Goal: Task Accomplishment & Management: Use online tool/utility

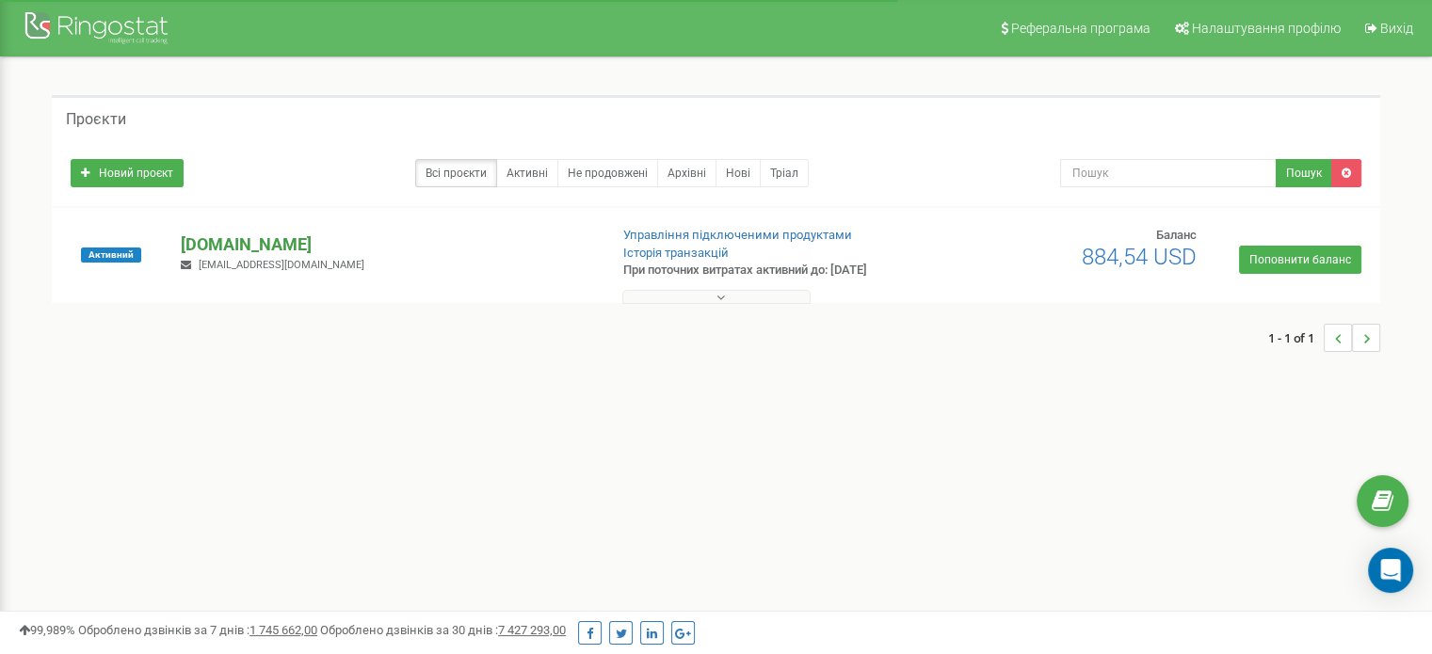
click at [225, 243] on p "[DOMAIN_NAME]" at bounding box center [386, 245] width 411 height 24
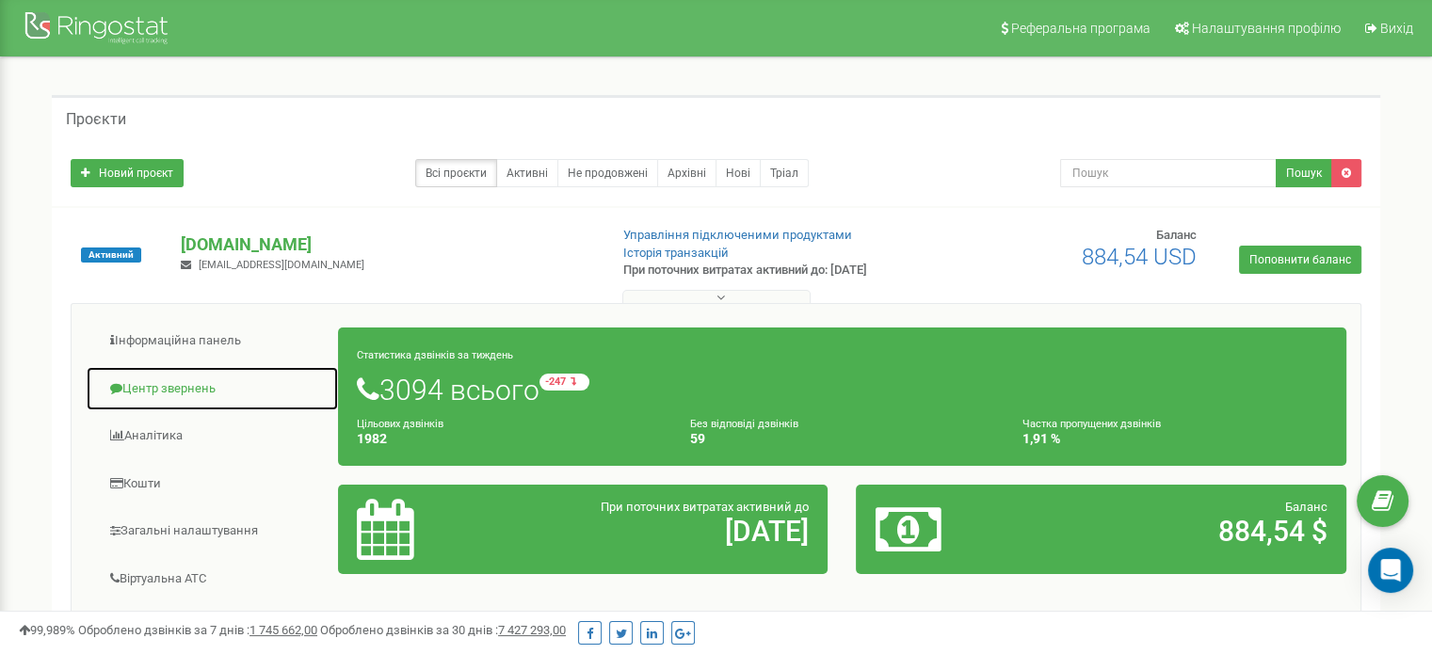
click at [196, 383] on link "Центр звернень" at bounding box center [212, 389] width 253 height 46
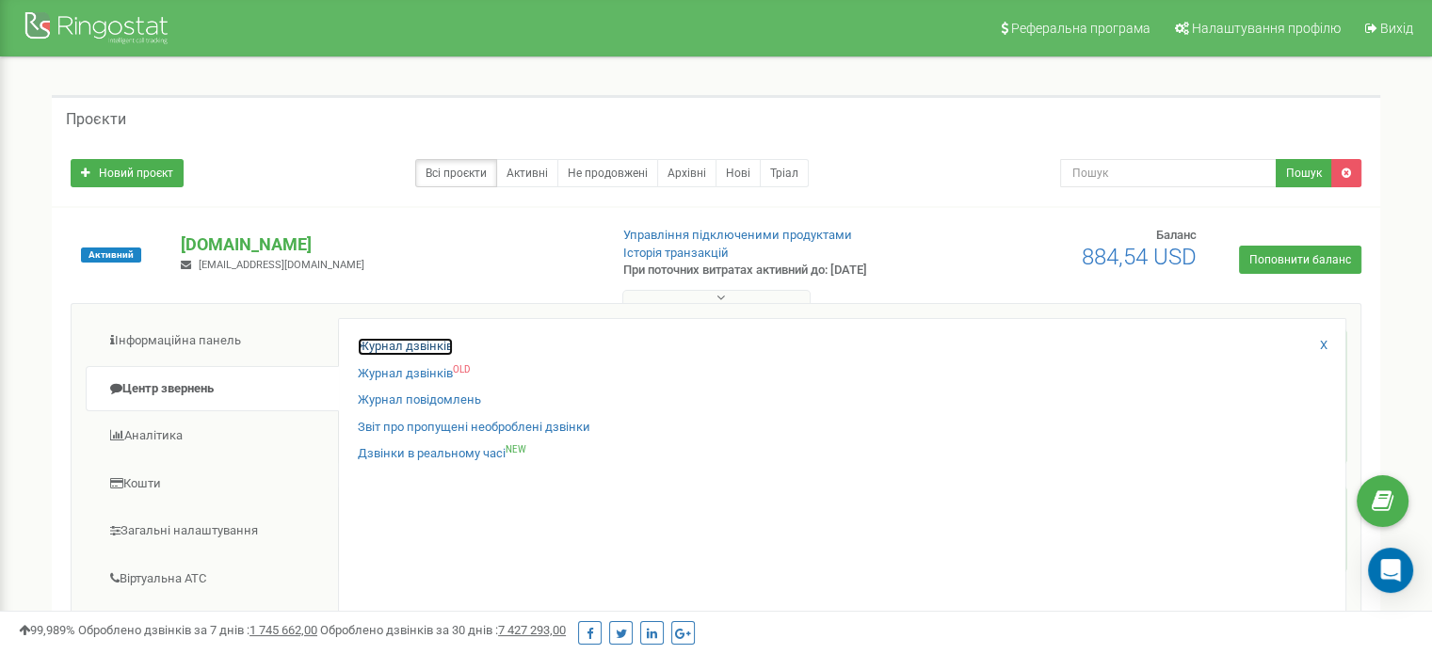
click at [422, 344] on link "Журнал дзвінків" at bounding box center [405, 347] width 95 height 18
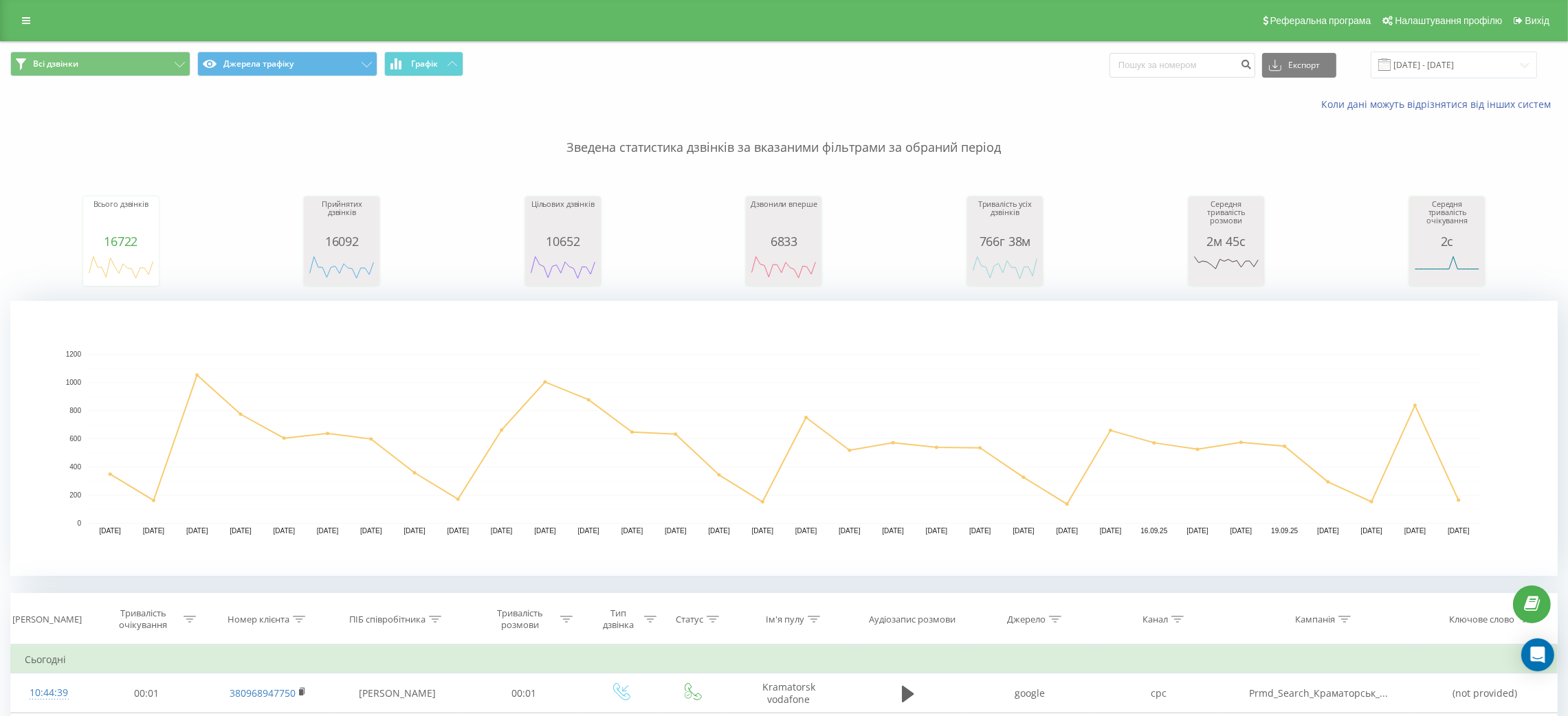
click at [1560, 76] on div "Всі дзвінки Джерела трафіку Графік Експорт .csv .xls .xlsx 23.08.2025 - 23.09.2…" at bounding box center [784, 65] width 1567 height 27
click at [171, 60] on button "Всі дзвінки" at bounding box center [100, 64] width 180 height 25
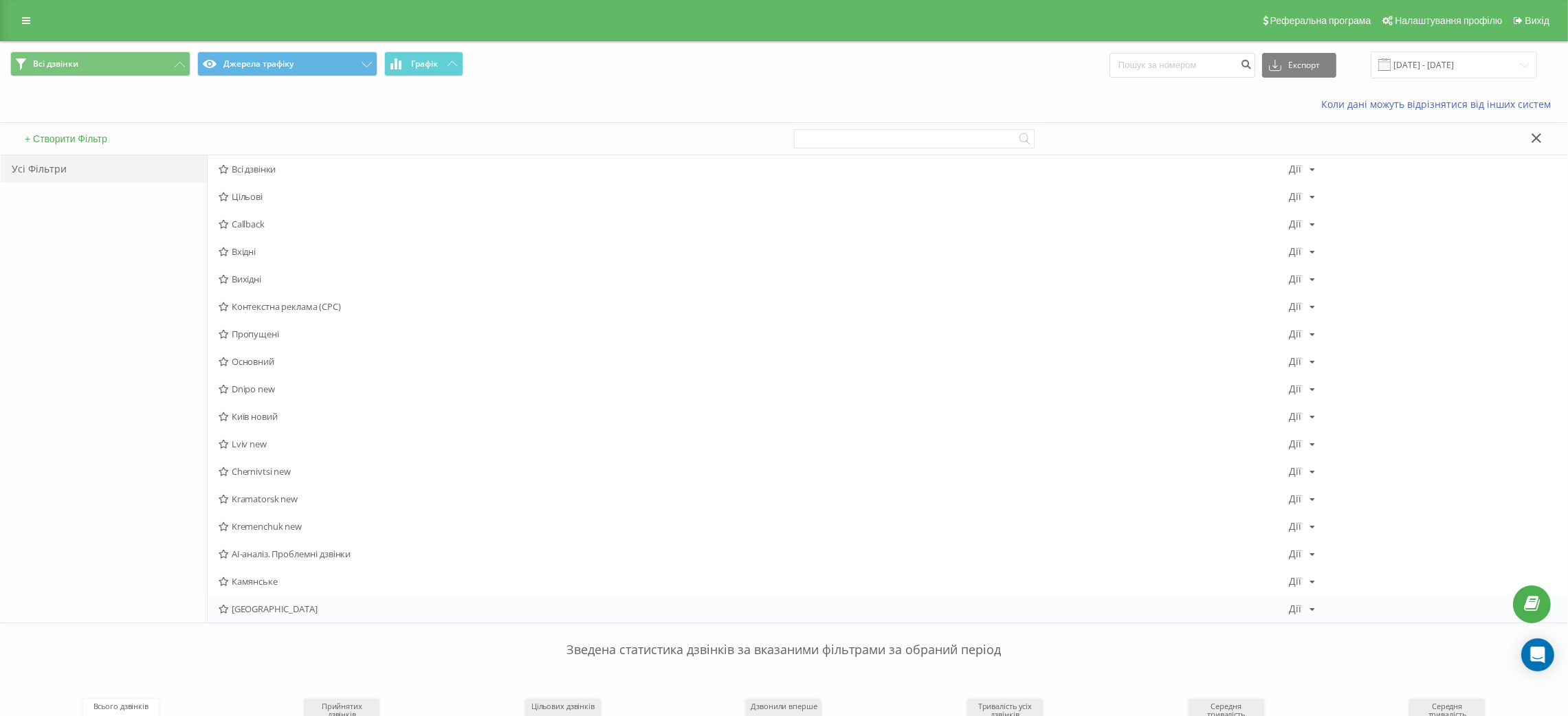
click at [264, 607] on span "[GEOGRAPHIC_DATA]" at bounding box center [754, 608] width 1071 height 9
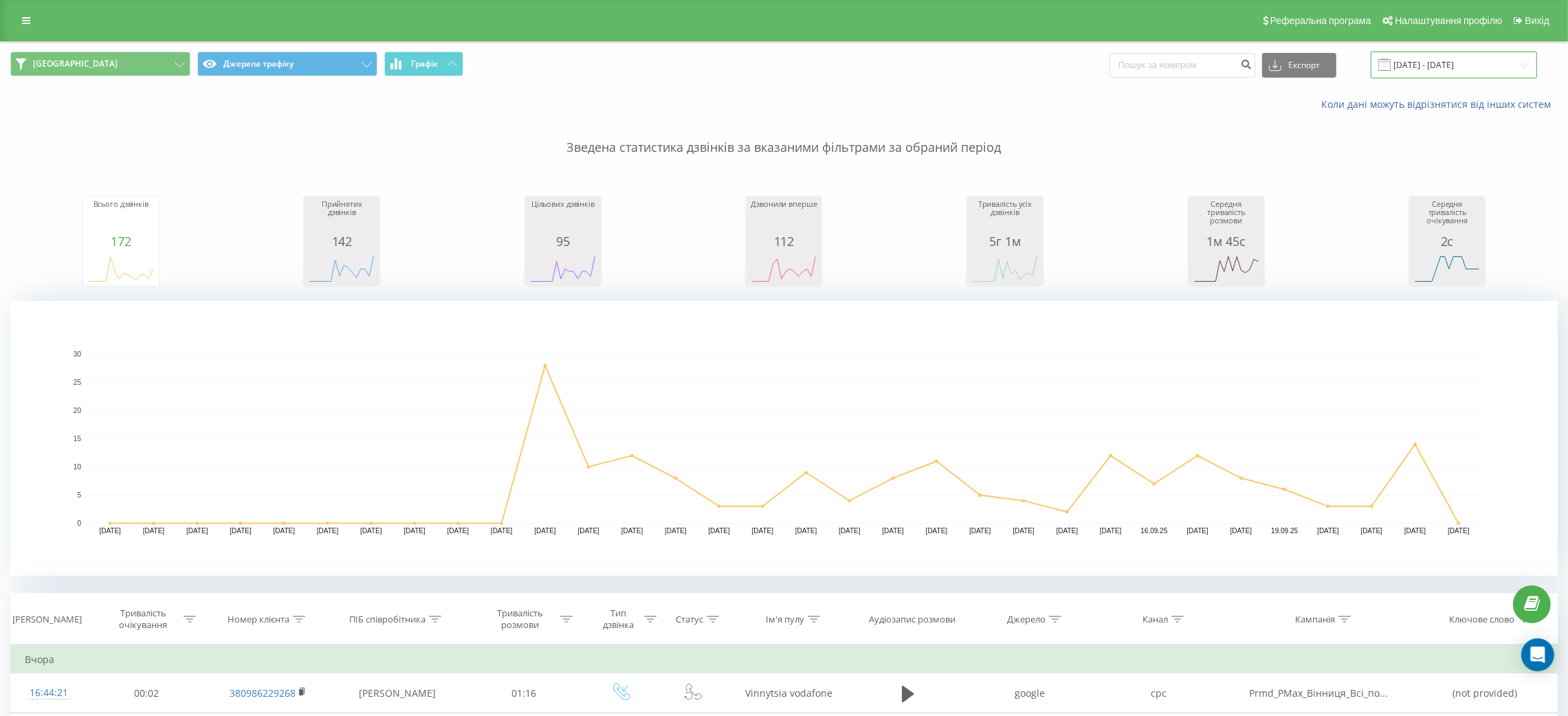
click at [1484, 64] on input "23.08.2025 - 23.09.2025" at bounding box center [1454, 65] width 167 height 27
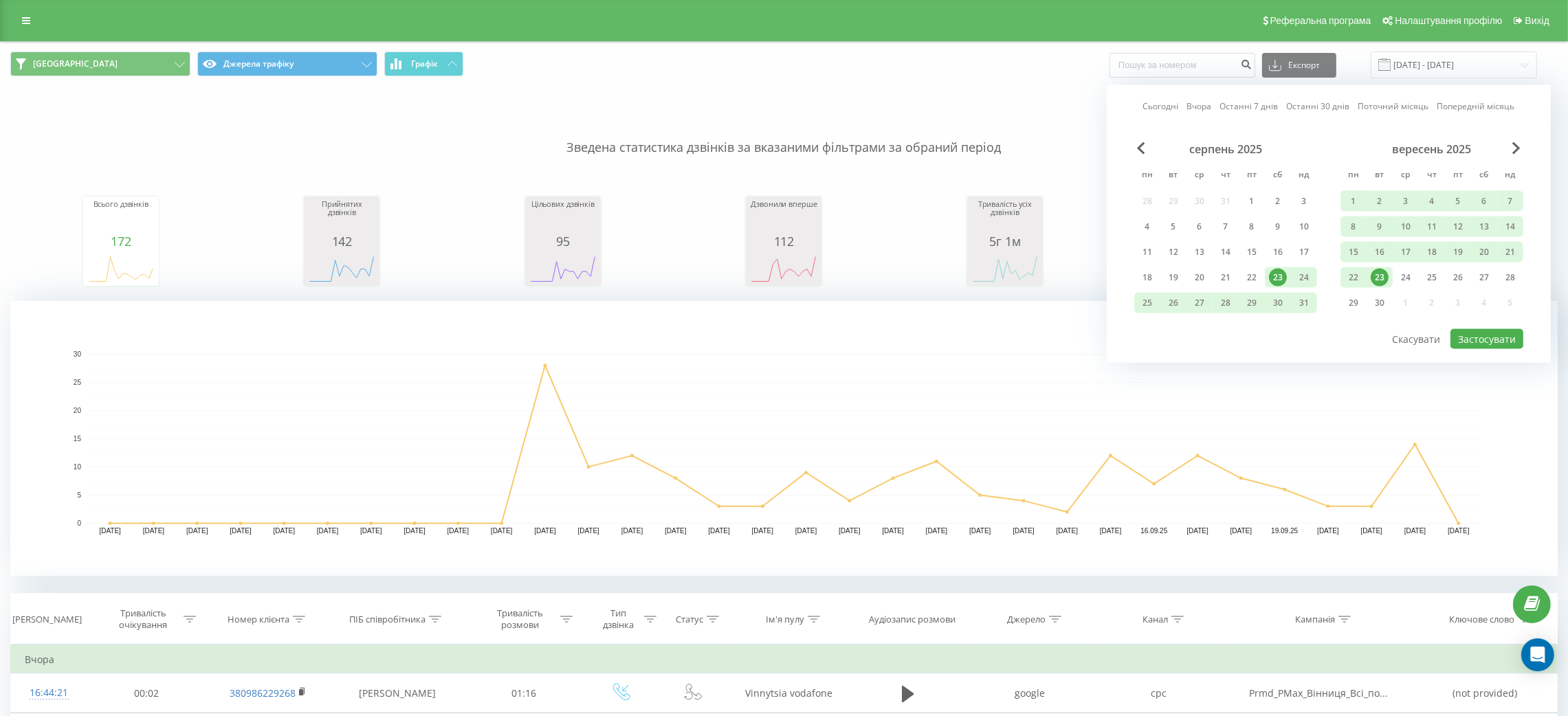
click at [1377, 269] on div "23" at bounding box center [1380, 277] width 18 height 18
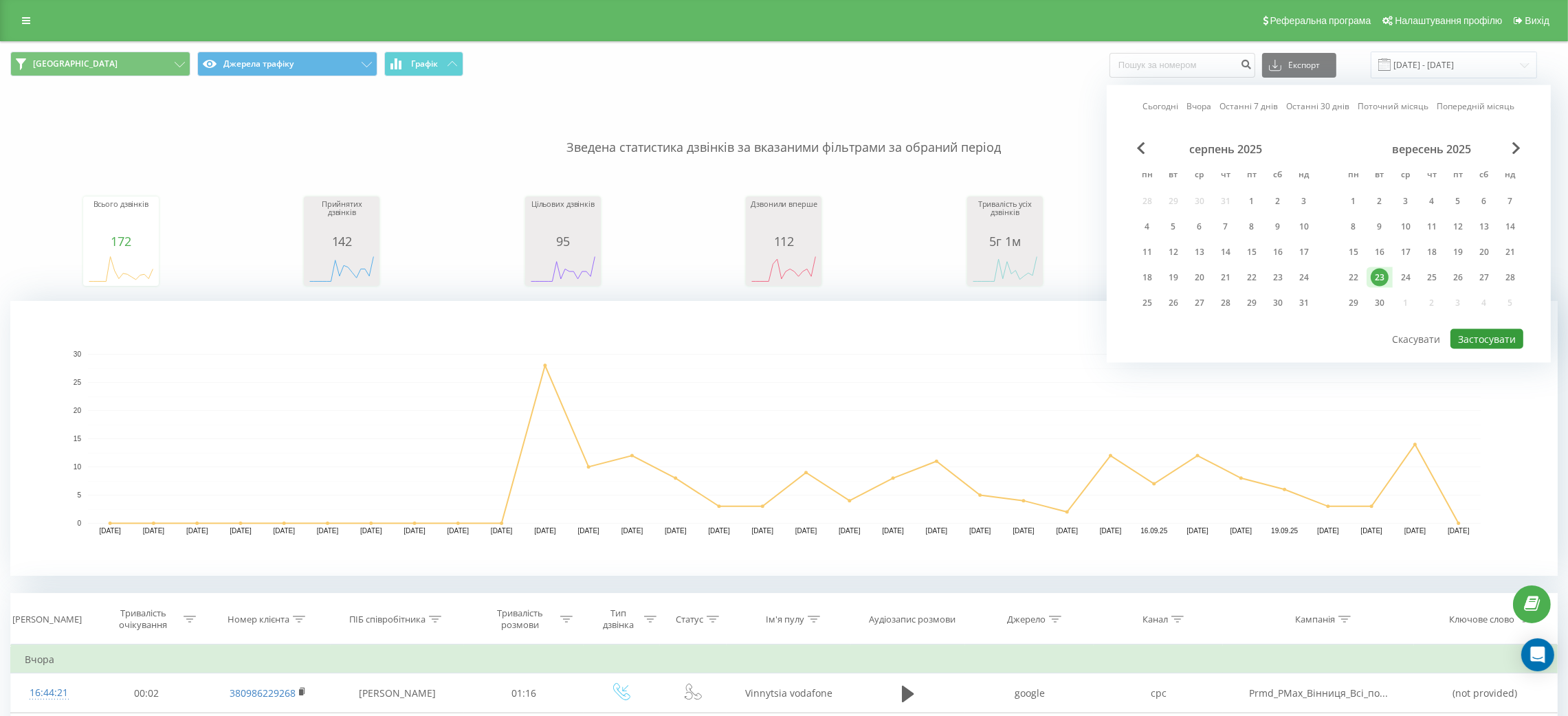
click at [1476, 334] on button "Застосувати" at bounding box center [1487, 339] width 73 height 20
type input "[DATE] - [DATE]"
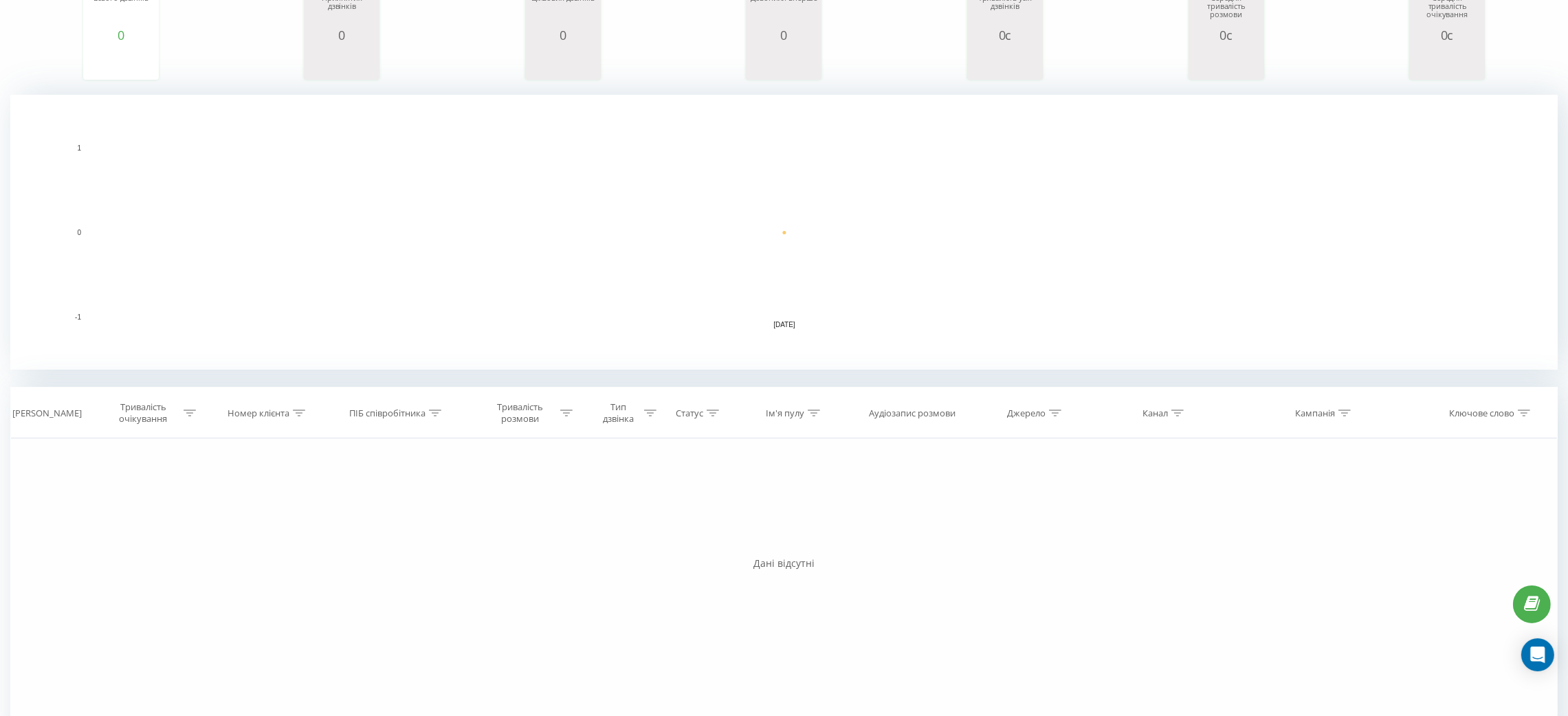
scroll to position [249, 0]
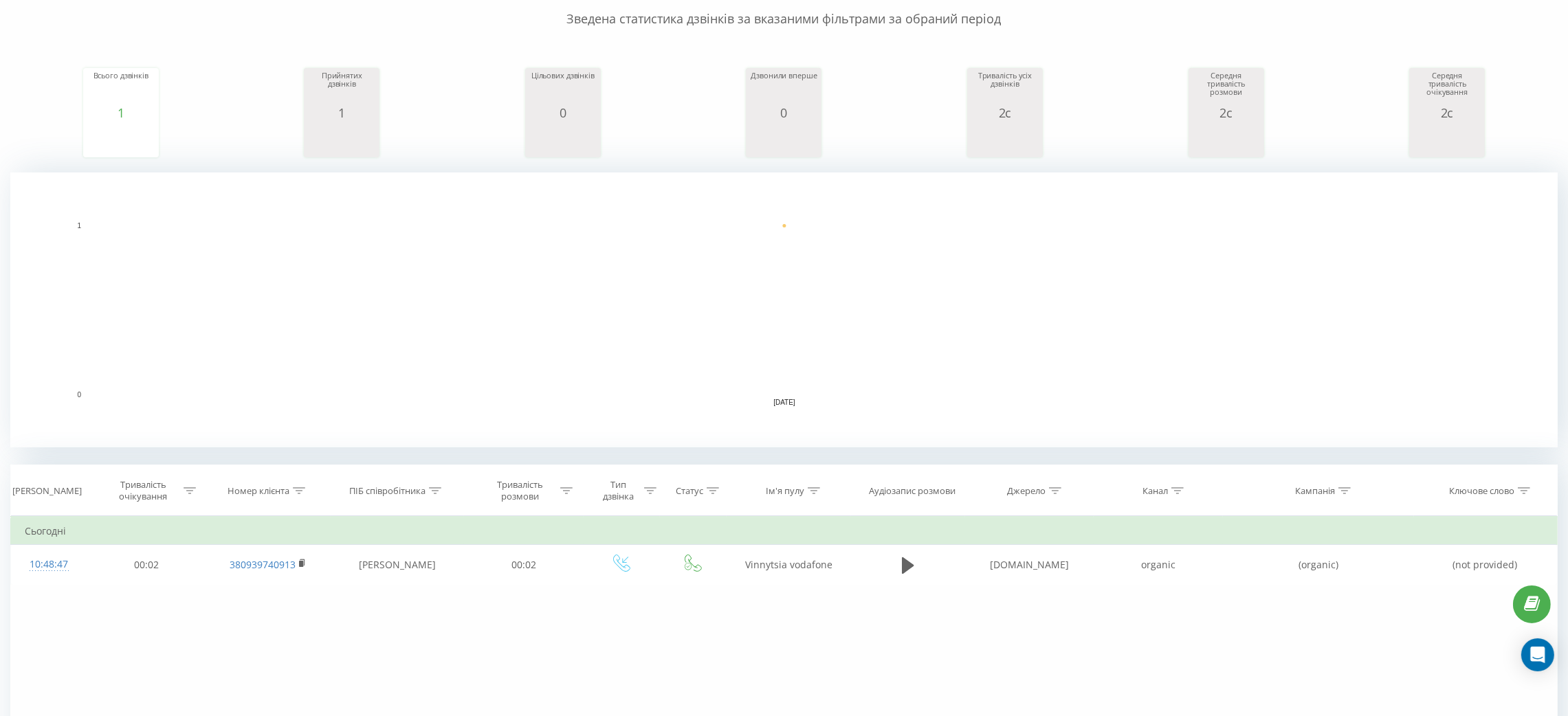
scroll to position [77, 0]
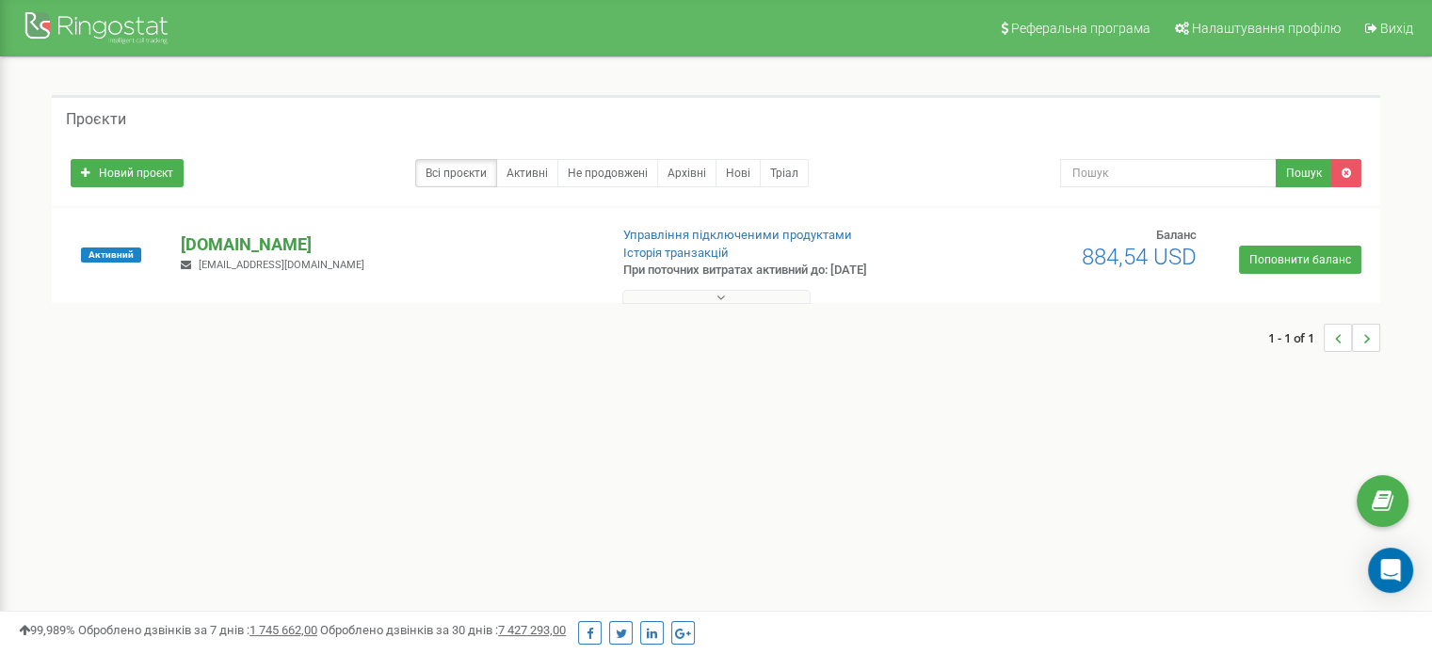
click at [204, 249] on p "[DOMAIN_NAME]" at bounding box center [386, 245] width 411 height 24
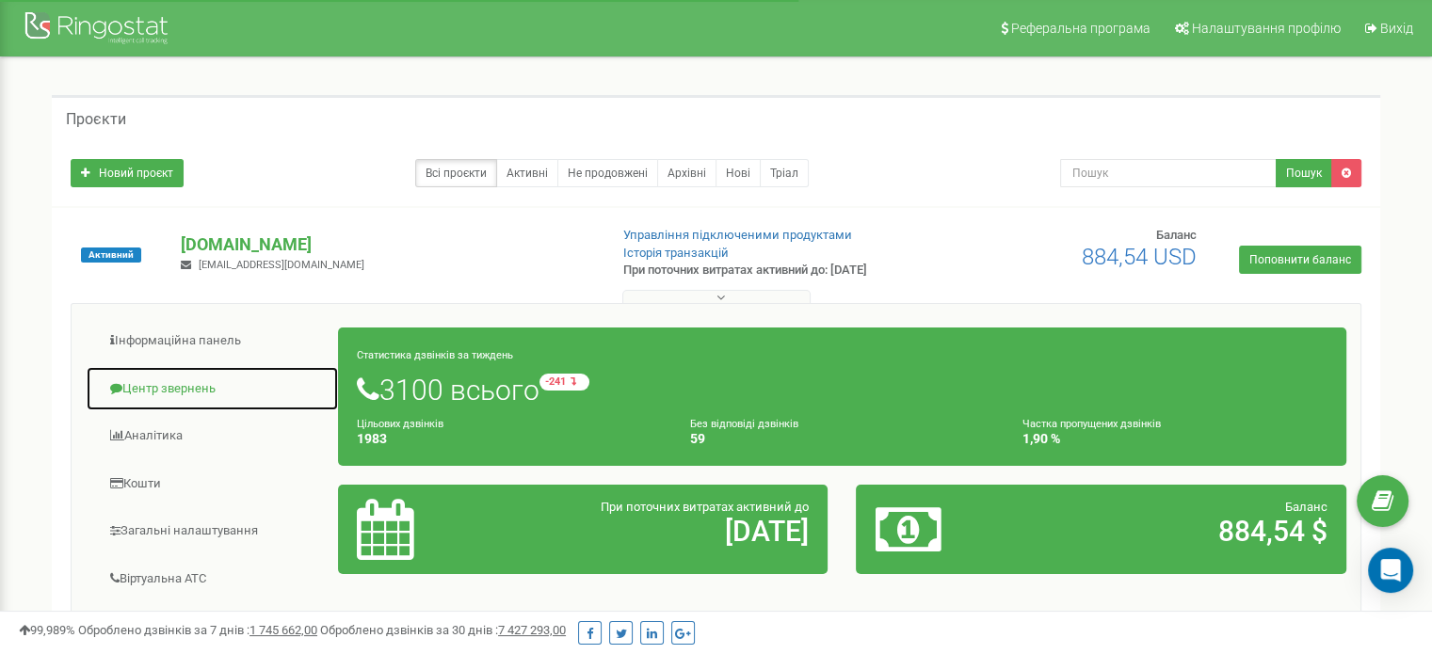
click at [188, 385] on link "Центр звернень" at bounding box center [212, 389] width 253 height 46
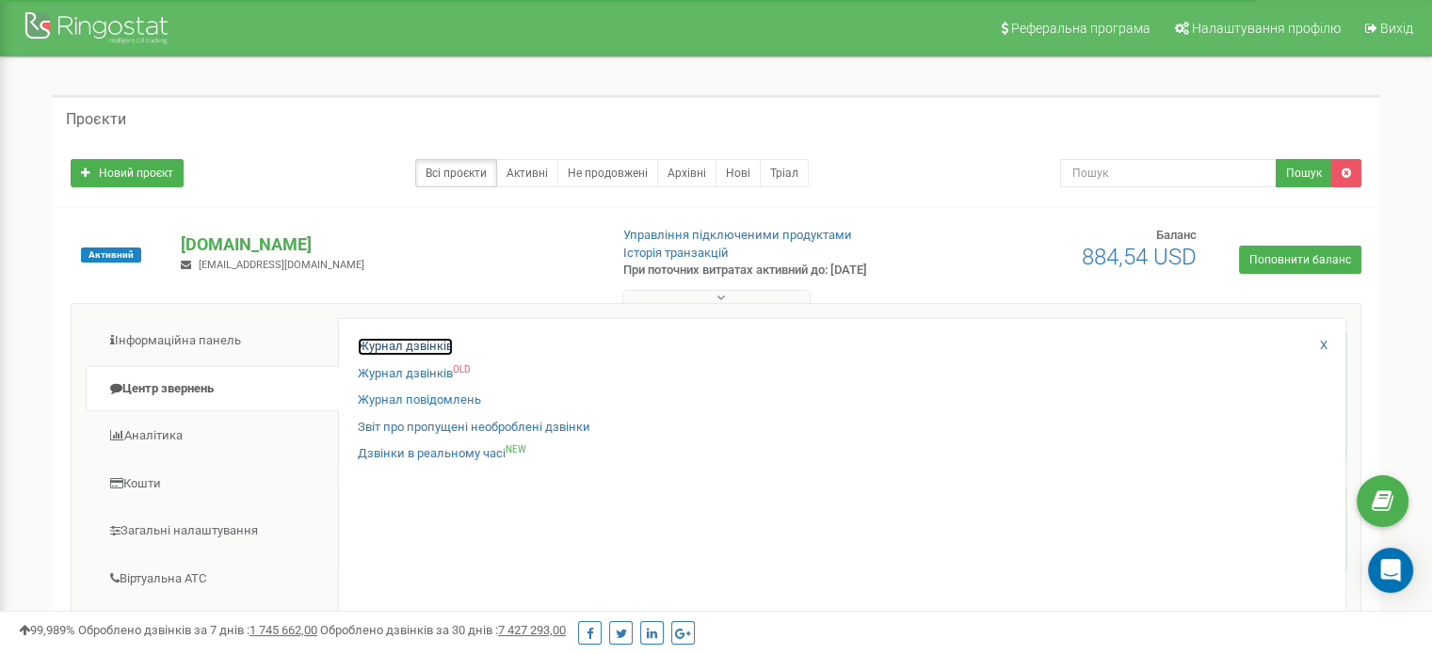
click at [432, 345] on link "Журнал дзвінків" at bounding box center [405, 347] width 95 height 18
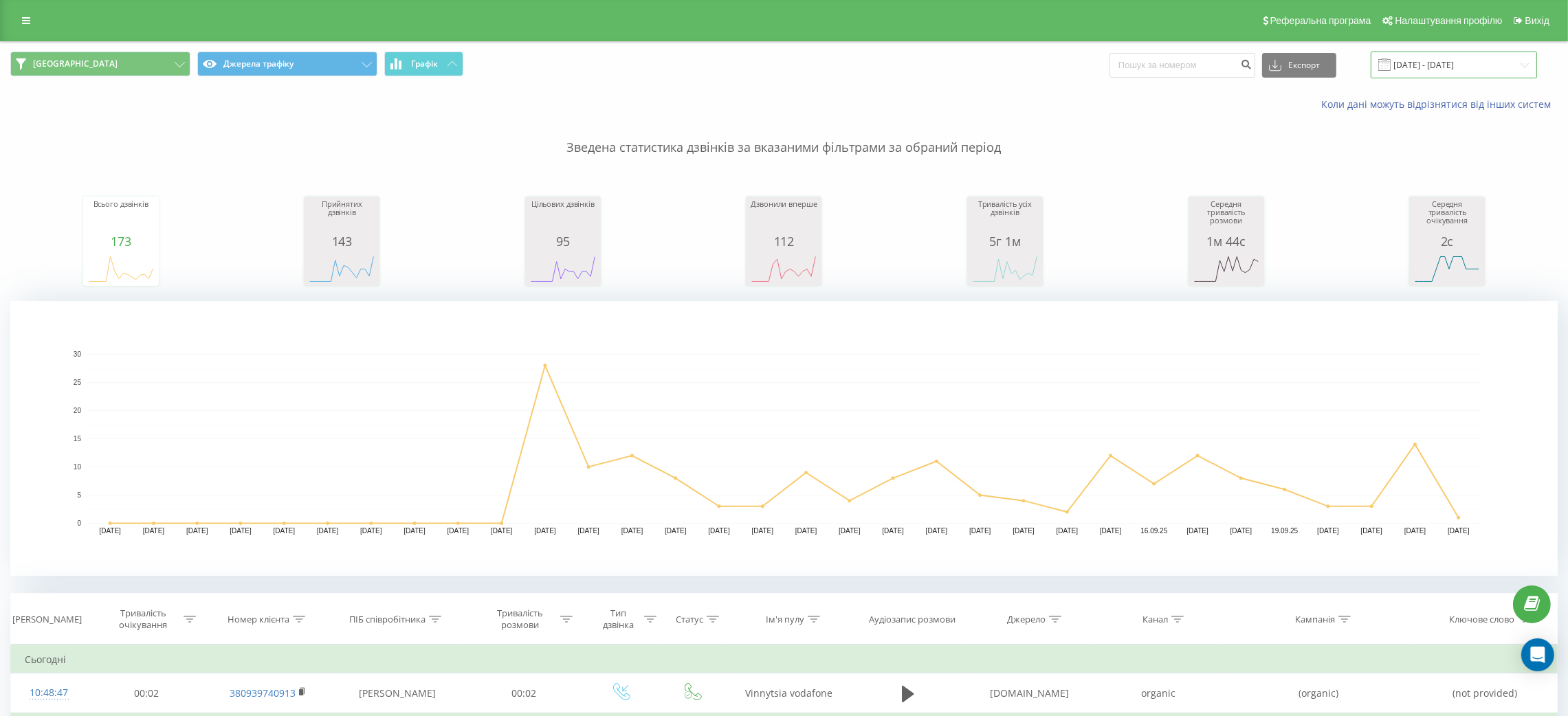
click at [1491, 64] on input "23.08.2025 - 23.09.2025" at bounding box center [1454, 65] width 167 height 27
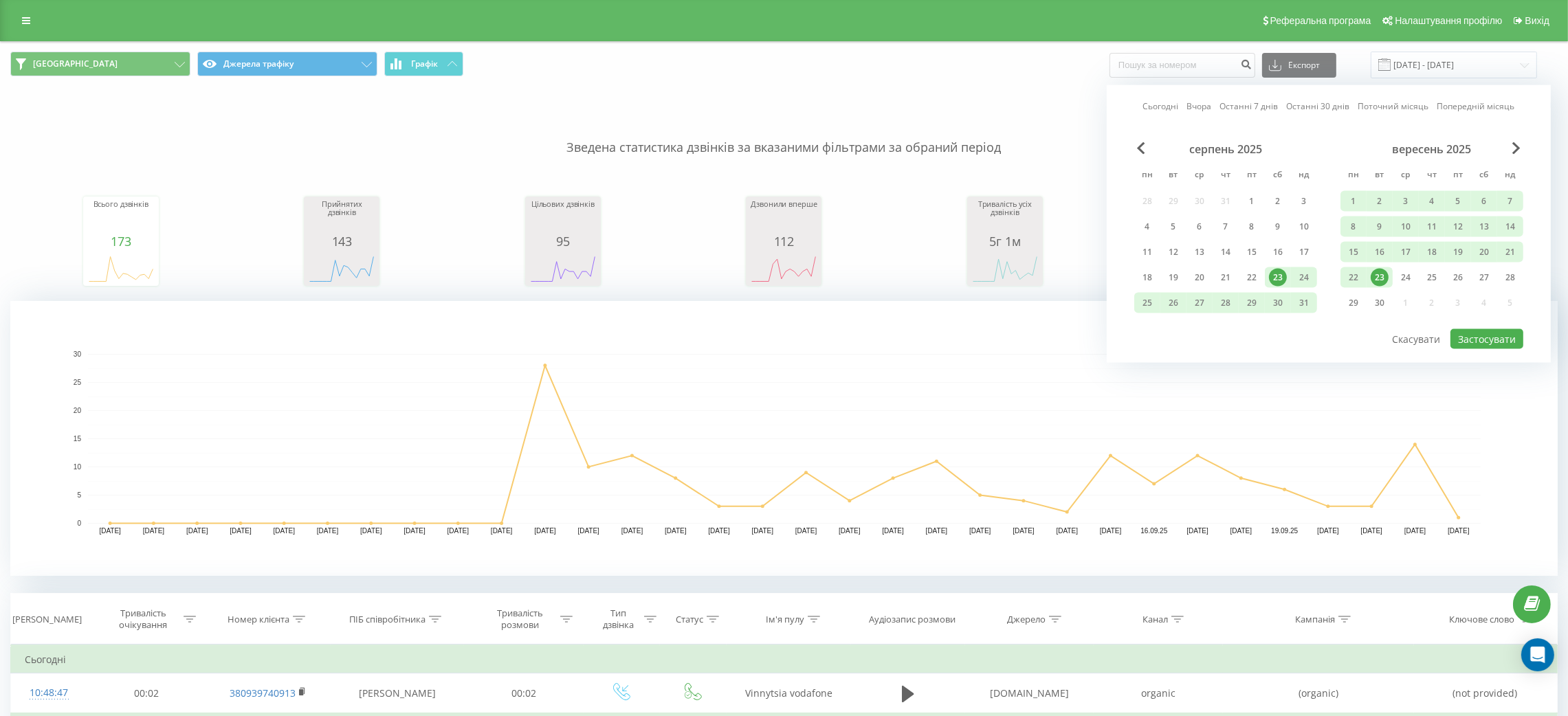
click at [1380, 274] on div "23" at bounding box center [1380, 277] width 18 height 18
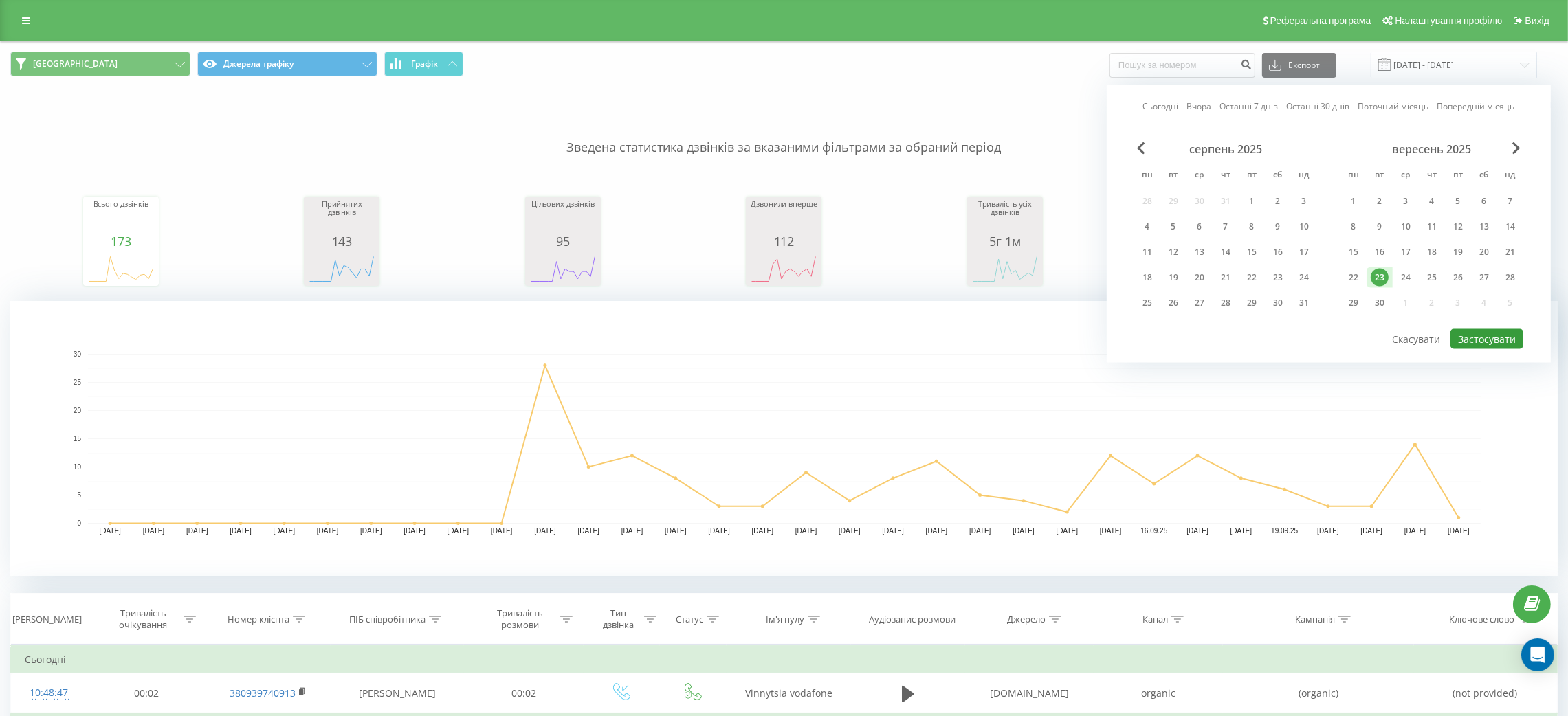
click at [1491, 335] on button "Застосувати" at bounding box center [1487, 339] width 73 height 20
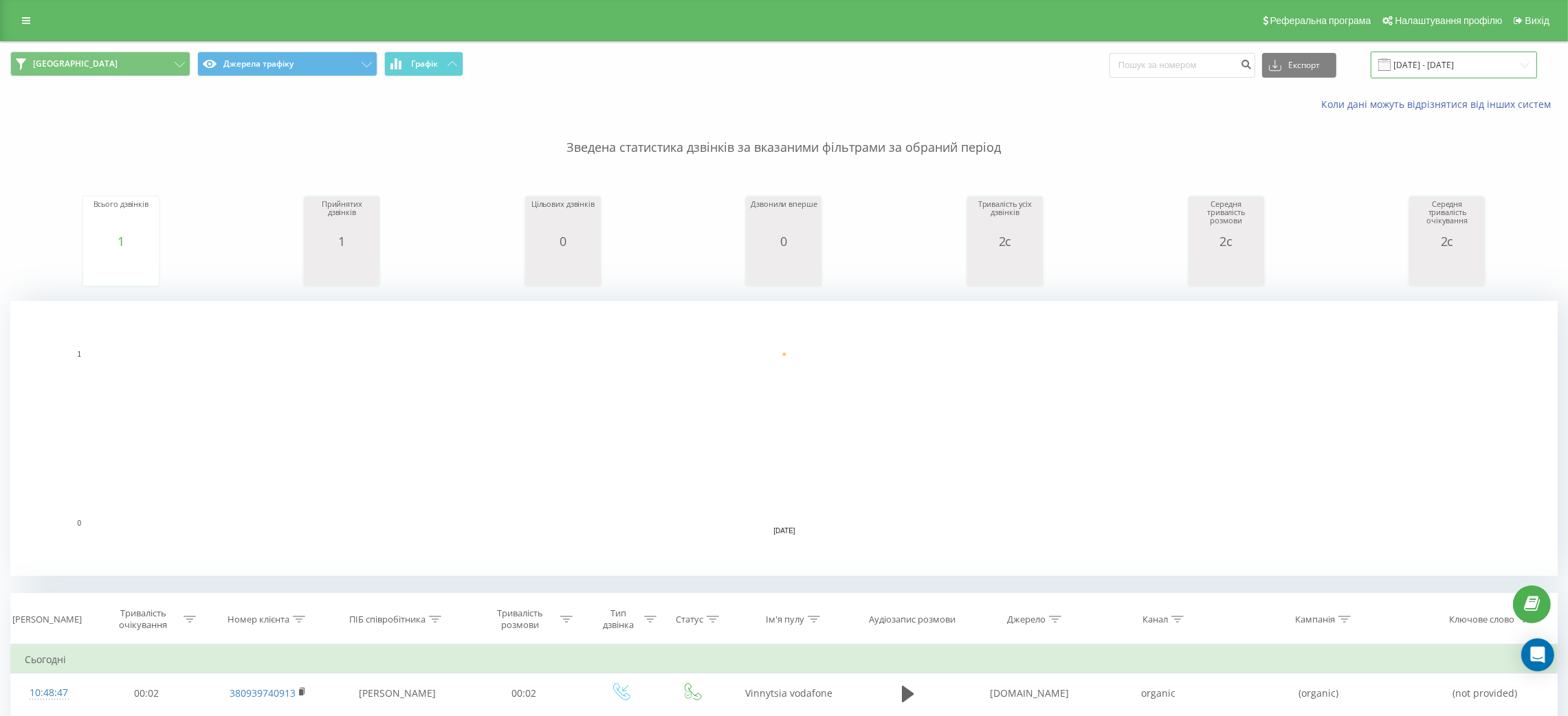
click at [1424, 61] on input "[DATE] - [DATE]" at bounding box center [1454, 65] width 167 height 27
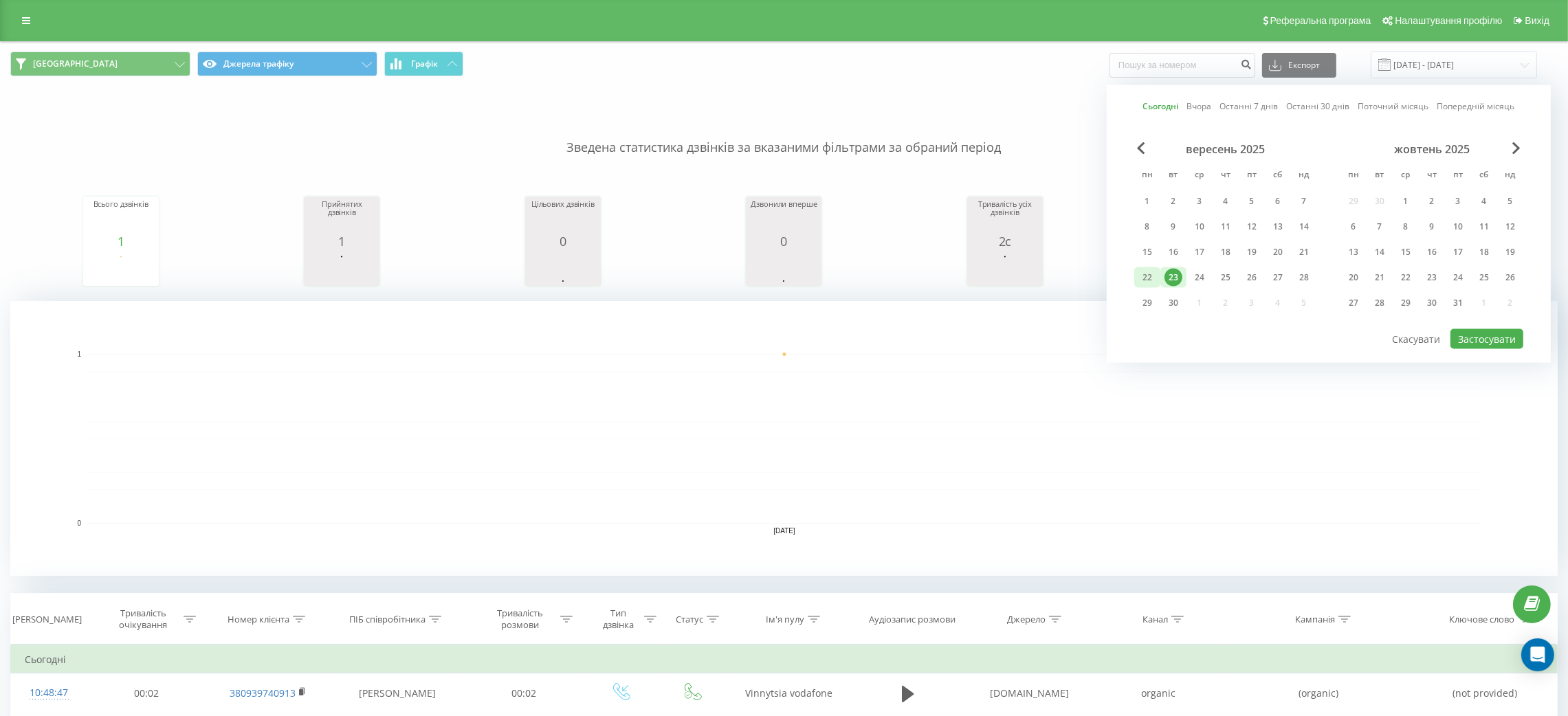
click at [1155, 269] on div "22" at bounding box center [1147, 277] width 18 height 18
click at [1470, 331] on button "Застосувати" at bounding box center [1487, 339] width 73 height 20
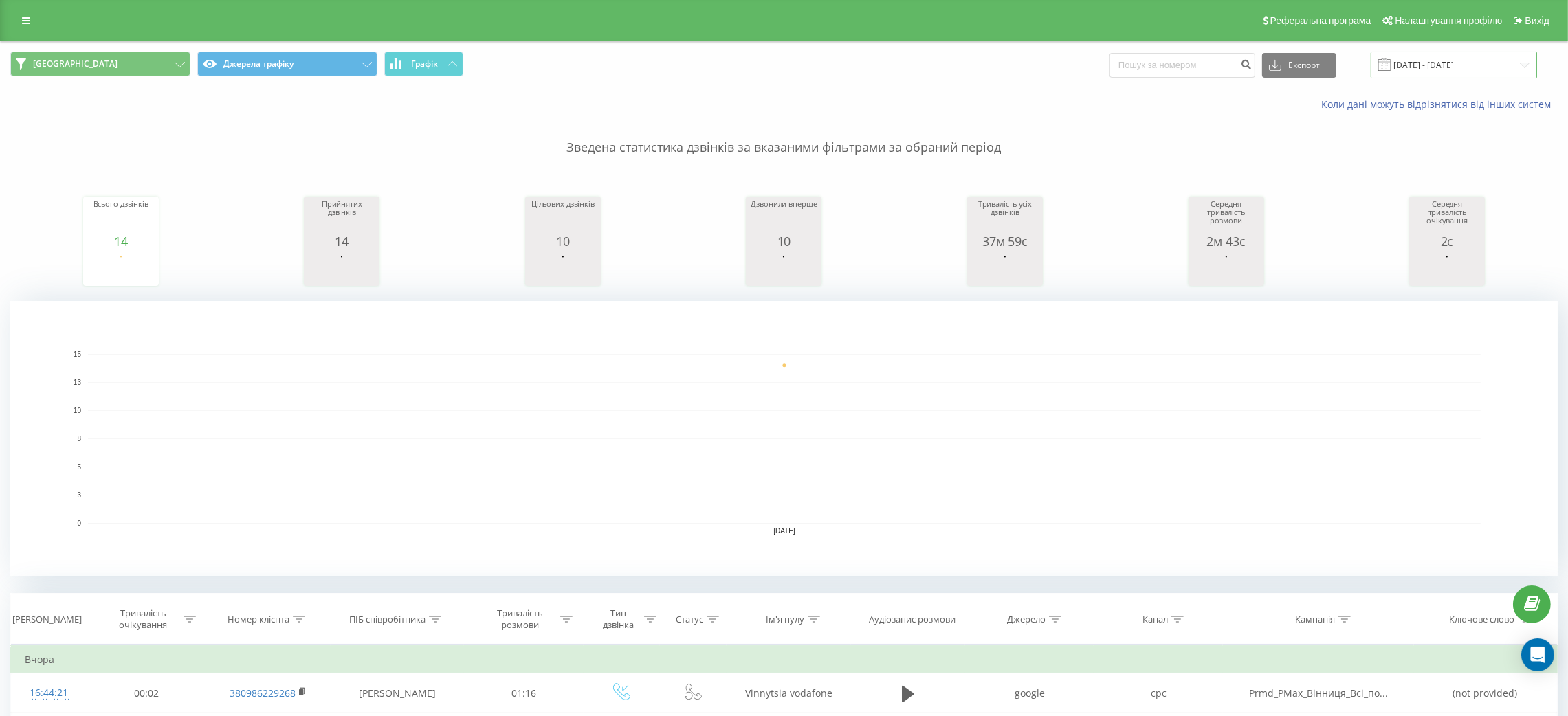
click at [1512, 64] on input "22.09.2025 - 22.09.2025" at bounding box center [1454, 65] width 167 height 27
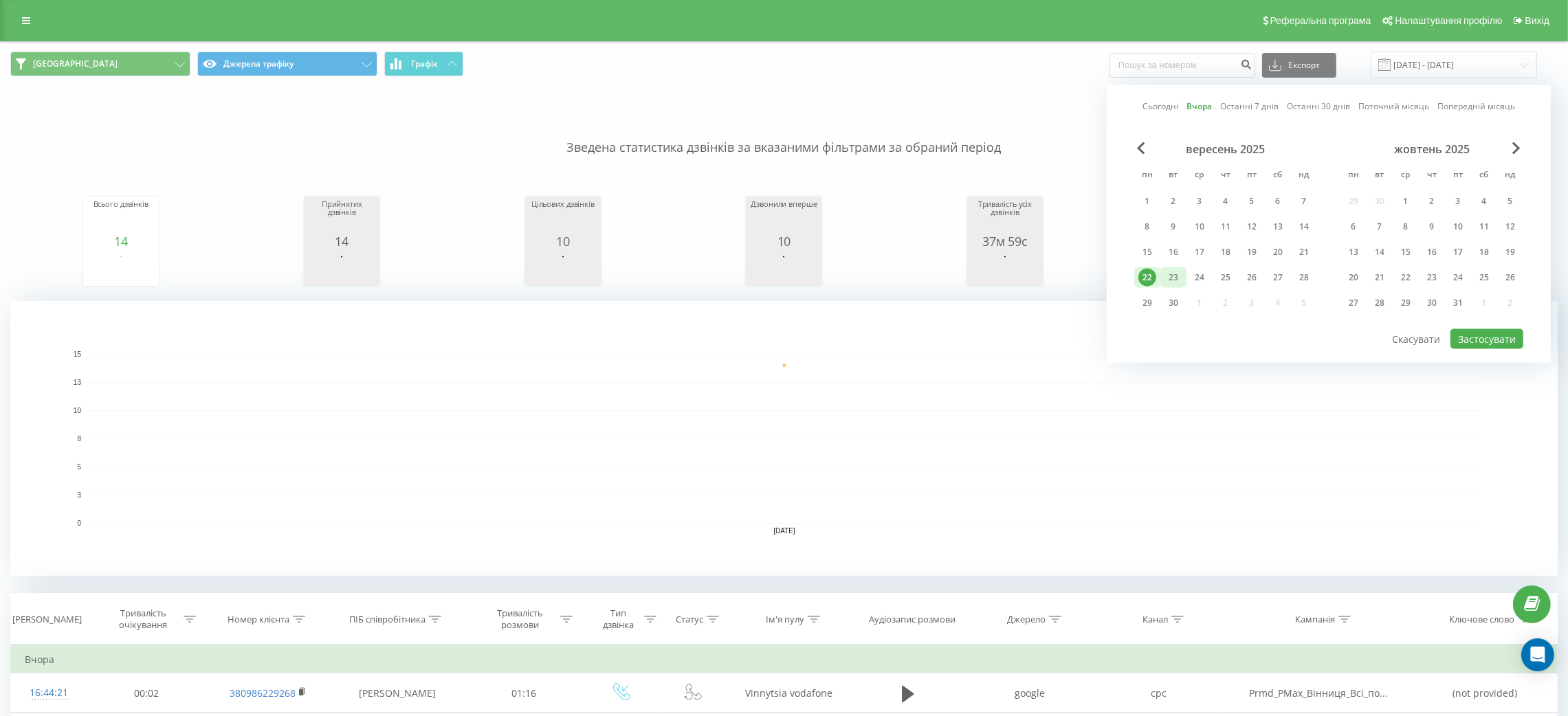
click at [1169, 272] on div "23" at bounding box center [1174, 277] width 18 height 18
click at [1486, 329] on button "Застосувати" at bounding box center [1487, 339] width 73 height 20
type input "[DATE] - [DATE]"
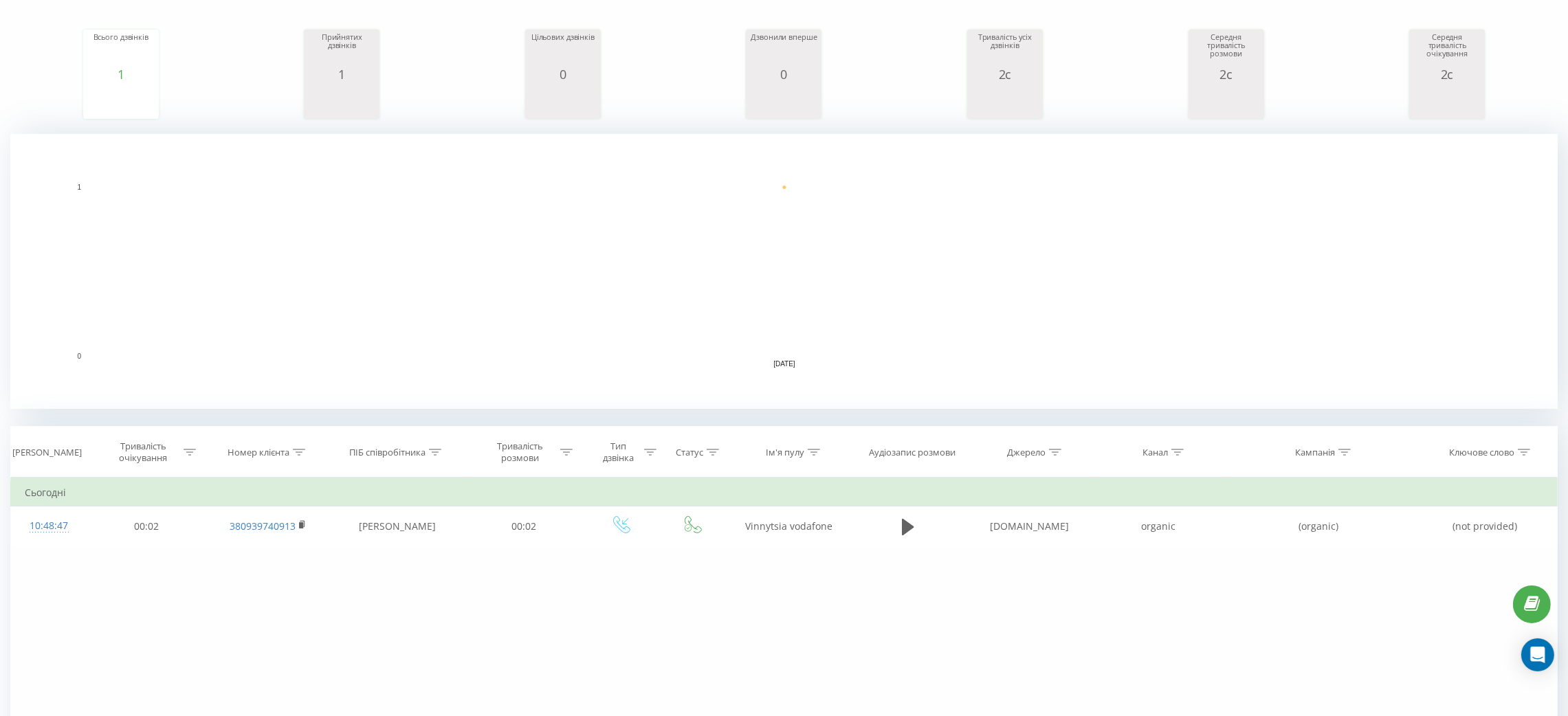
scroll to position [289, 0]
